Goal: Task Accomplishment & Management: Complete application form

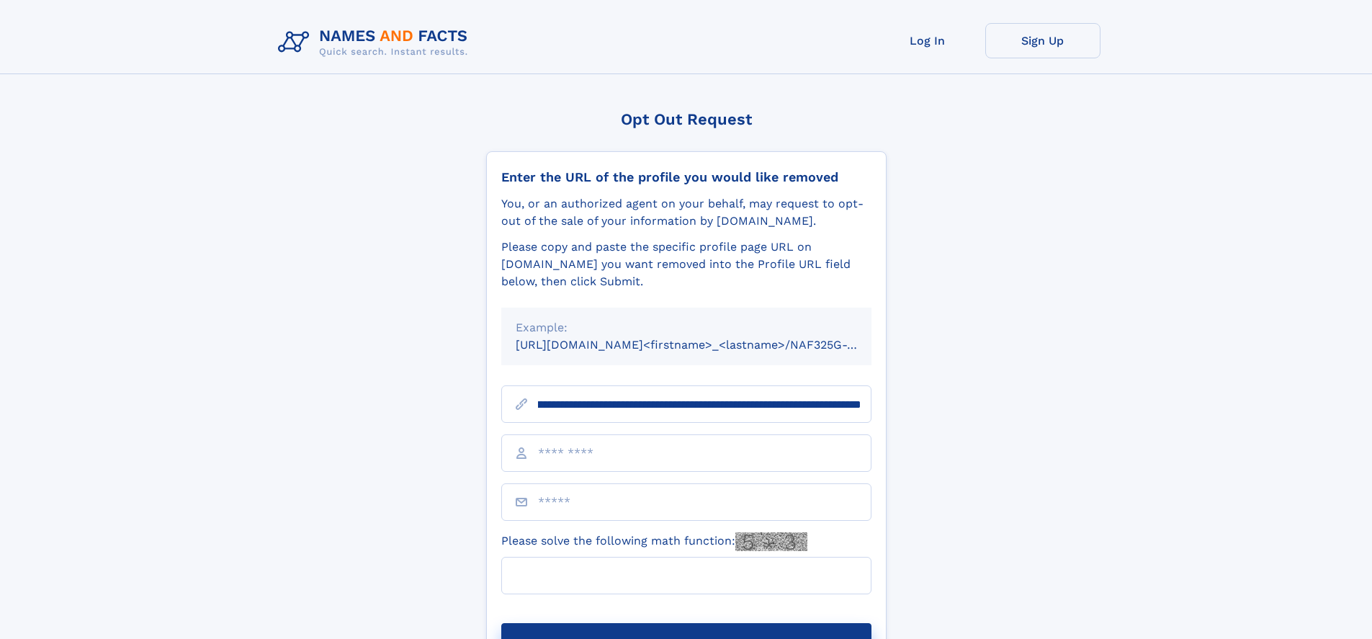
scroll to position [0, 204]
type input "**********"
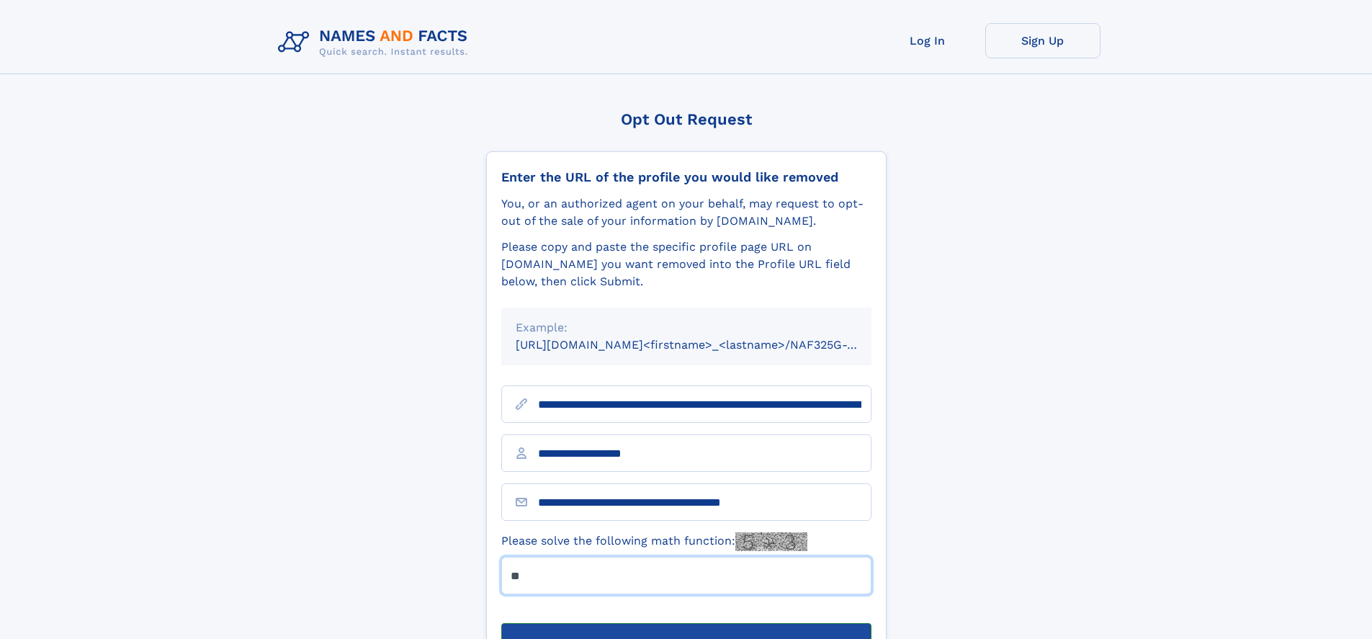
type input "**"
click at [685, 623] on button "Submit Opt Out Request" at bounding box center [686, 646] width 370 height 46
